Goal: Task Accomplishment & Management: Use online tool/utility

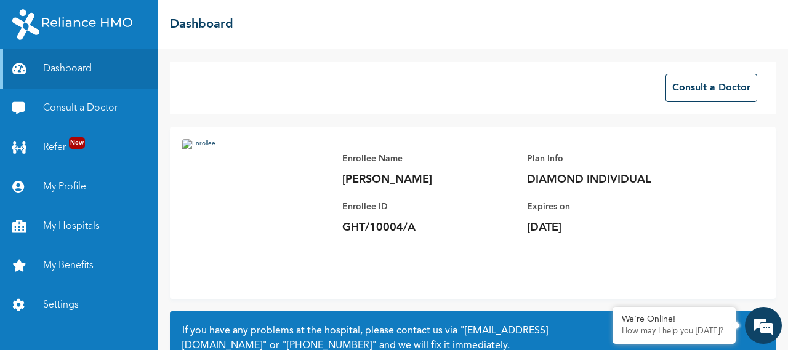
click at [75, 261] on link "My Benefits" at bounding box center [79, 265] width 158 height 39
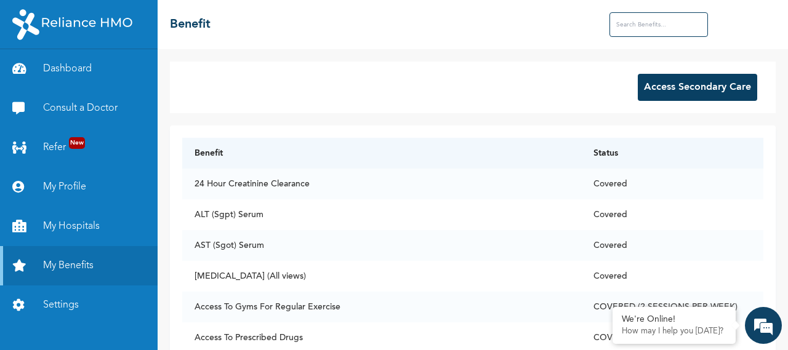
click at [690, 82] on button "Access Secondary Care" at bounding box center [697, 87] width 119 height 27
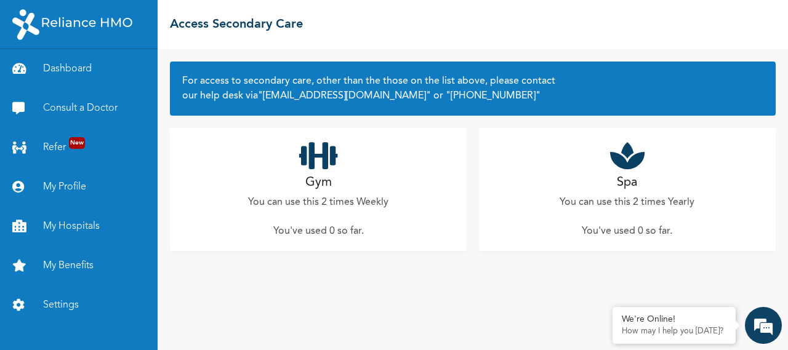
click at [328, 161] on icon at bounding box center [318, 155] width 39 height 31
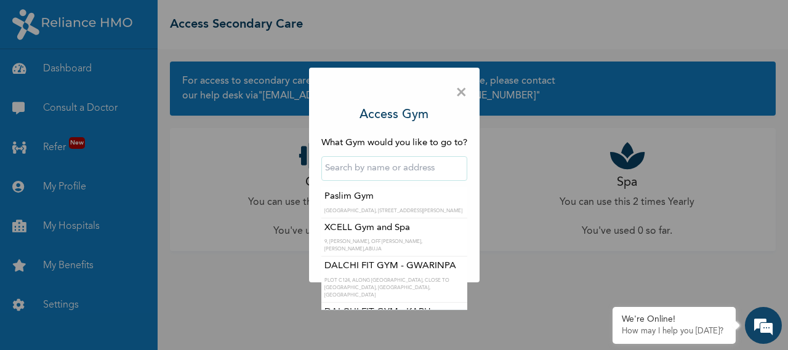
click at [395, 179] on input "text" at bounding box center [394, 168] width 146 height 25
type input "i"
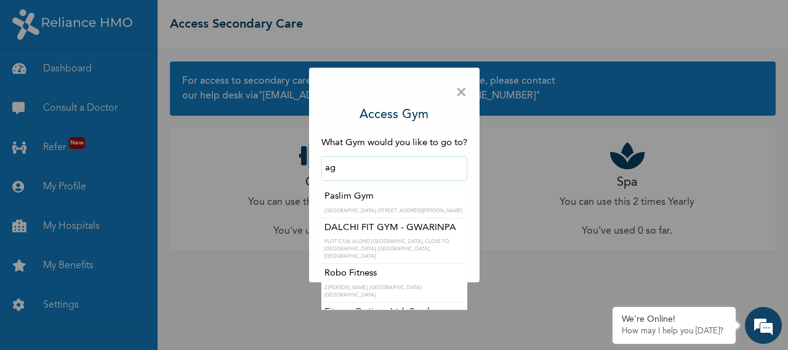
type input "a"
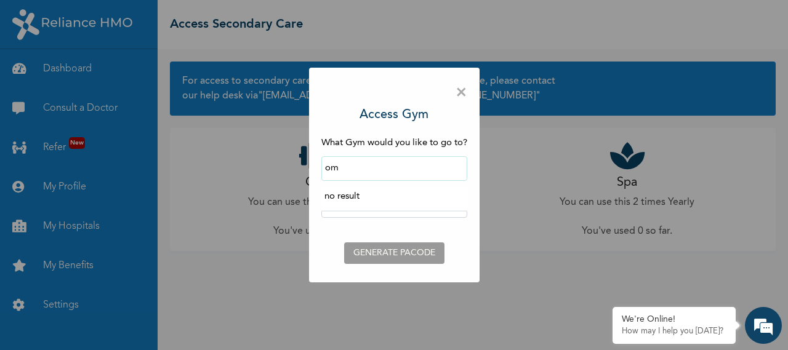
type input "o"
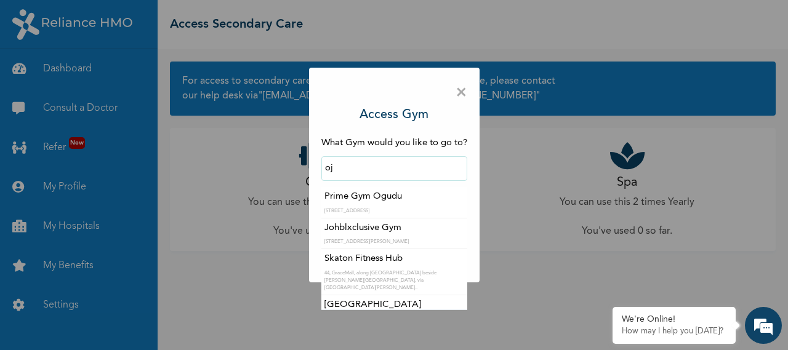
type input "o"
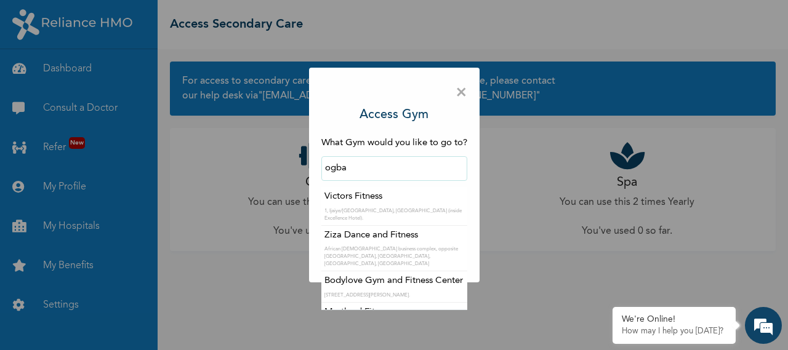
type input "Victors Fitness"
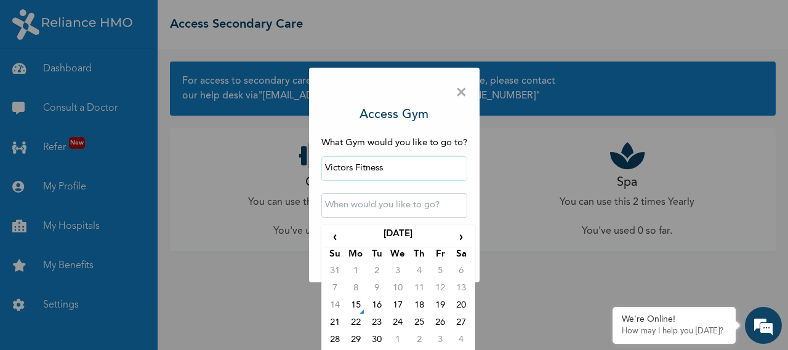
click at [441, 212] on input "text" at bounding box center [394, 205] width 146 height 25
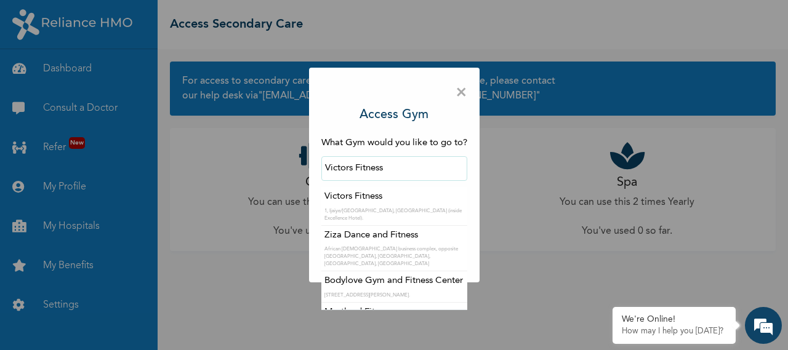
click at [381, 171] on input "Victors Fitness" at bounding box center [394, 168] width 146 height 25
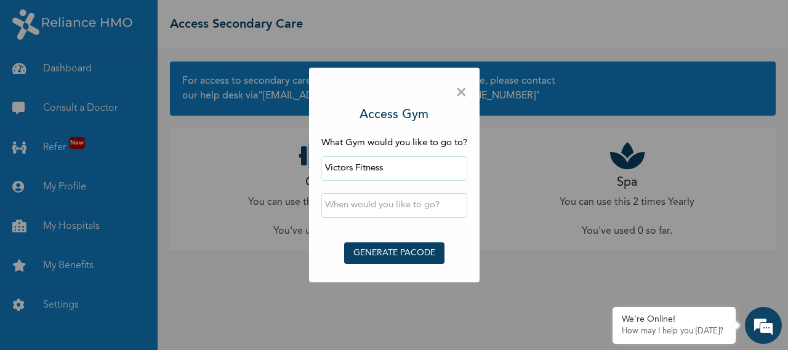
click at [463, 87] on span "×" at bounding box center [462, 93] width 12 height 26
